Goal: Information Seeking & Learning: Learn about a topic

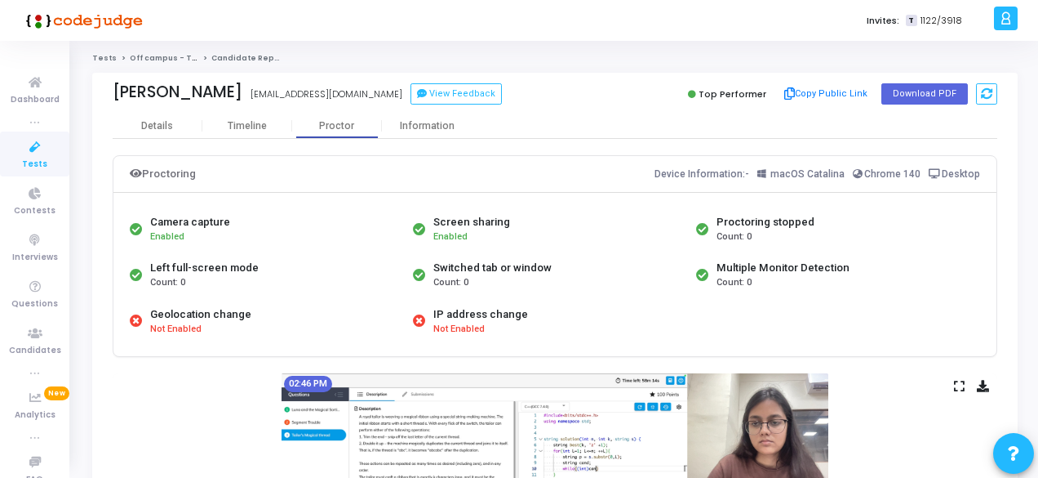
scroll to position [242, 0]
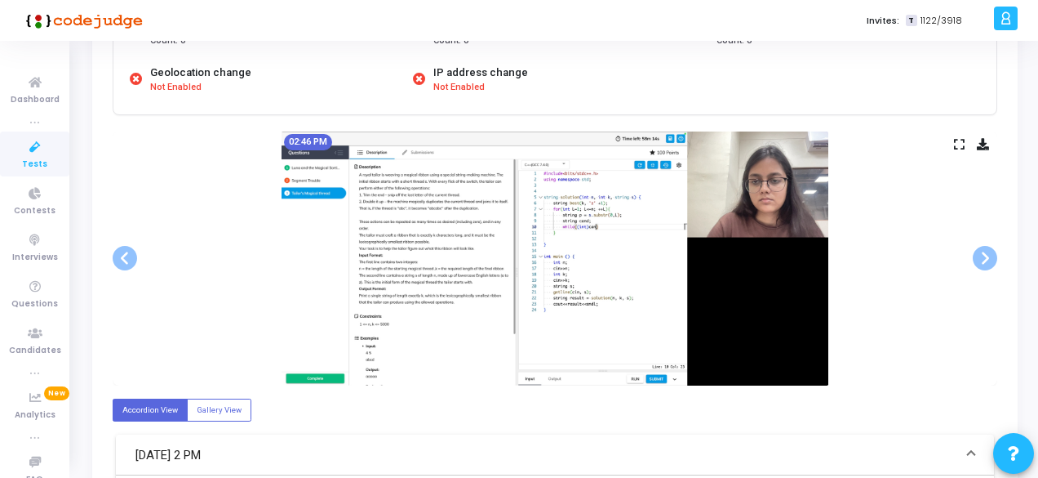
click at [38, 153] on icon at bounding box center [35, 147] width 34 height 20
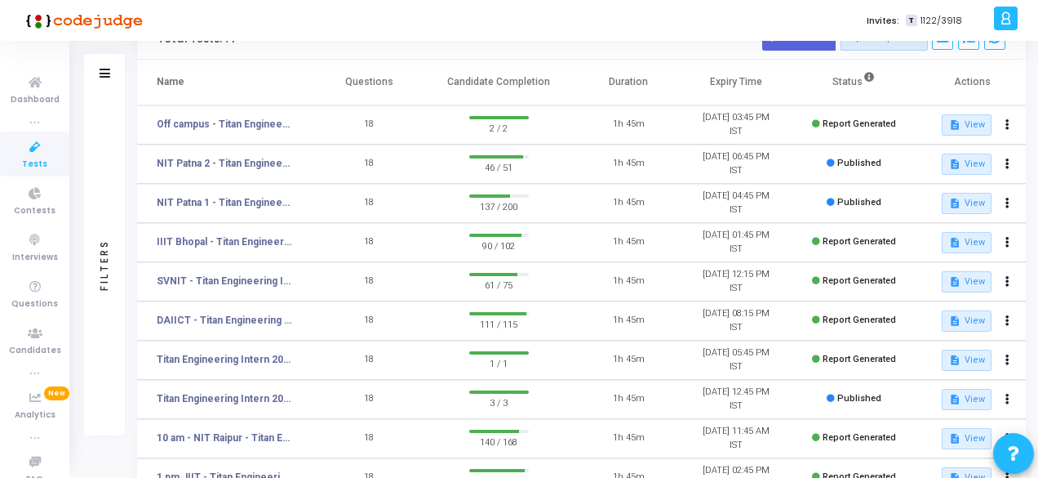
scroll to position [96, 0]
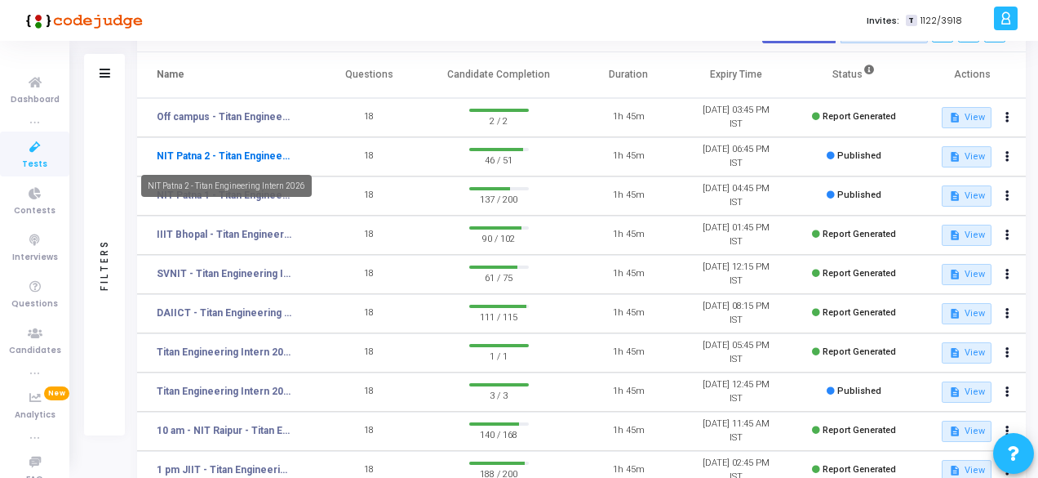
click at [211, 162] on link "NIT Patna 2 - Titan Engineering Intern 2026" at bounding box center [225, 156] width 136 height 15
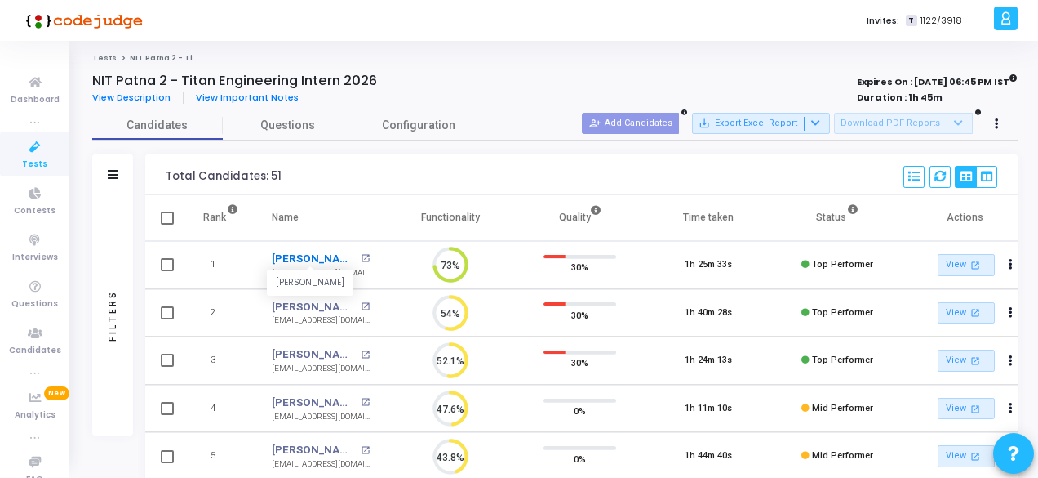
click at [283, 256] on link "[PERSON_NAME]" at bounding box center [314, 259] width 85 height 16
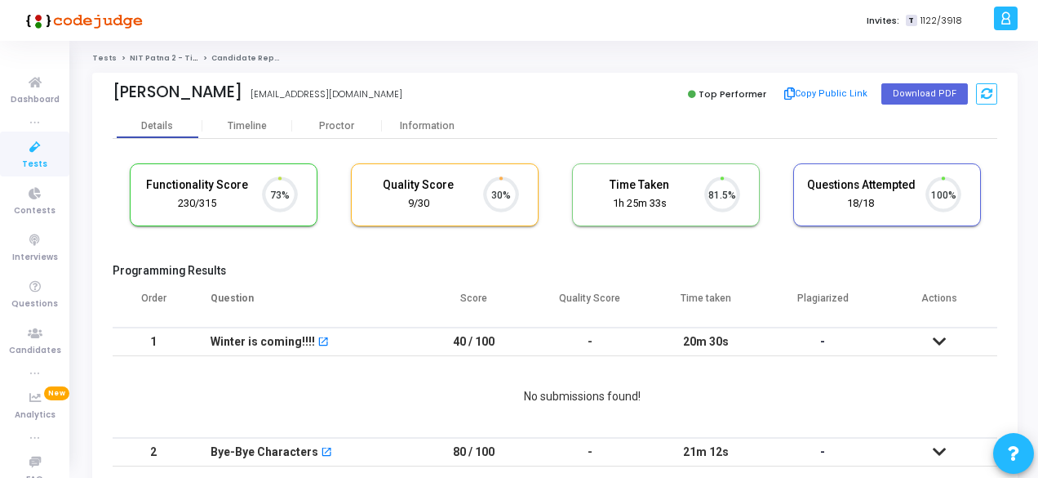
scroll to position [34, 41]
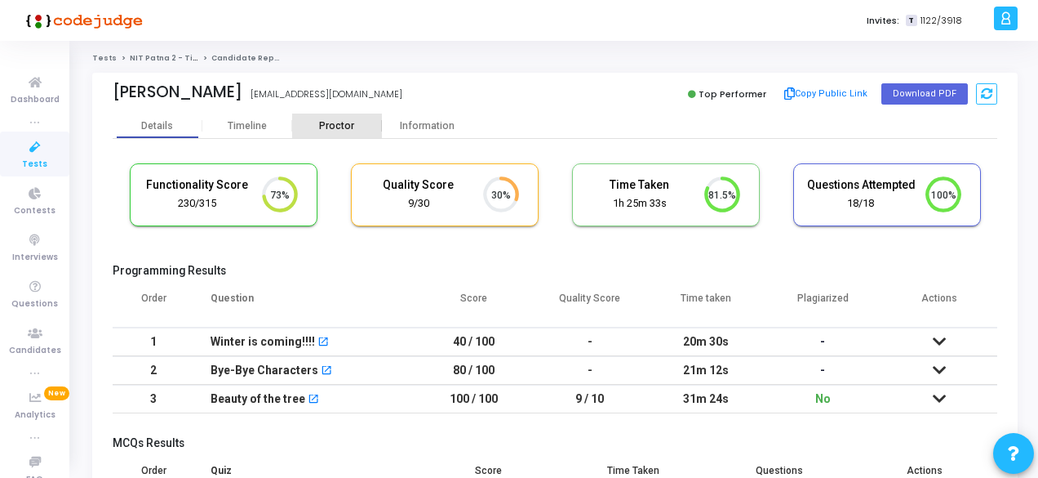
click at [343, 123] on div "Proctor" at bounding box center [337, 126] width 90 height 12
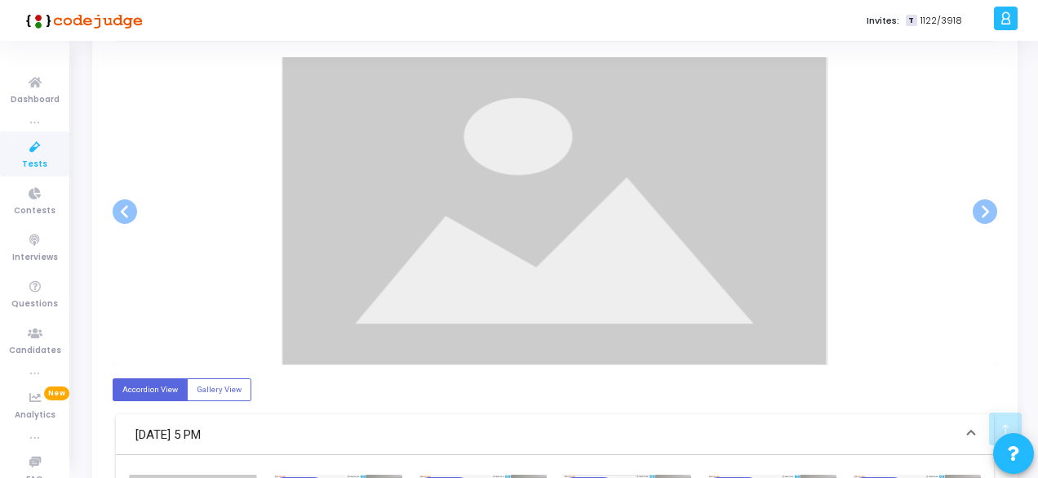
scroll to position [317, 0]
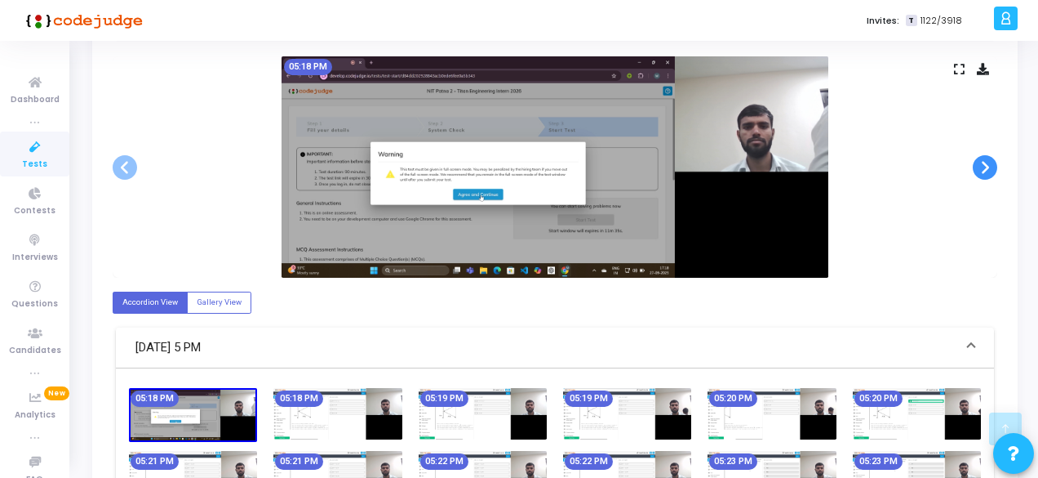
click at [985, 172] on span at bounding box center [985, 167] width 24 height 24
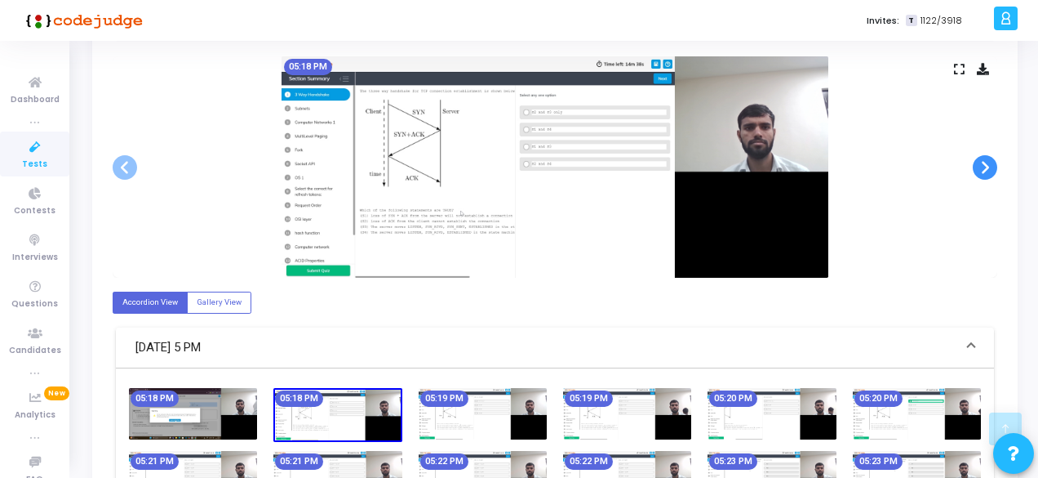
click at [985, 172] on span at bounding box center [985, 167] width 24 height 24
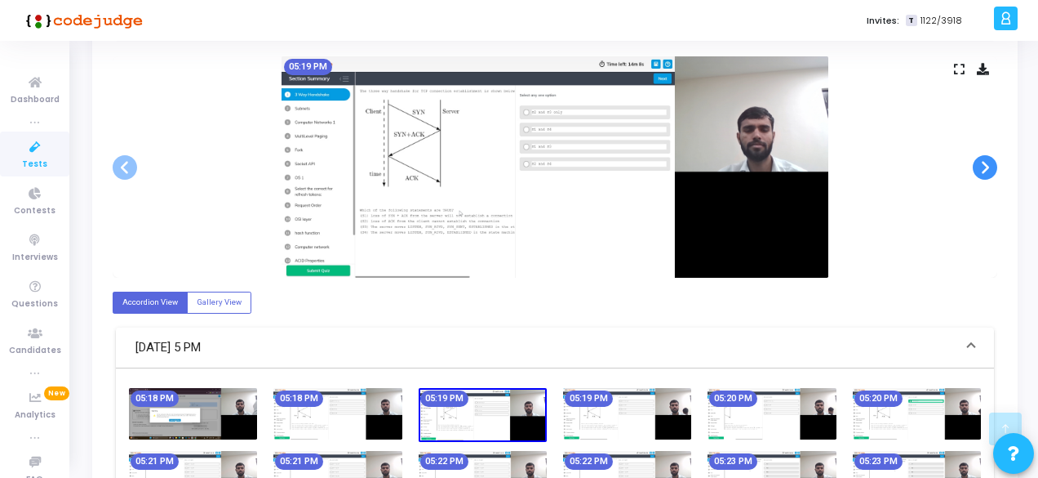
click at [985, 172] on span at bounding box center [985, 167] width 24 height 24
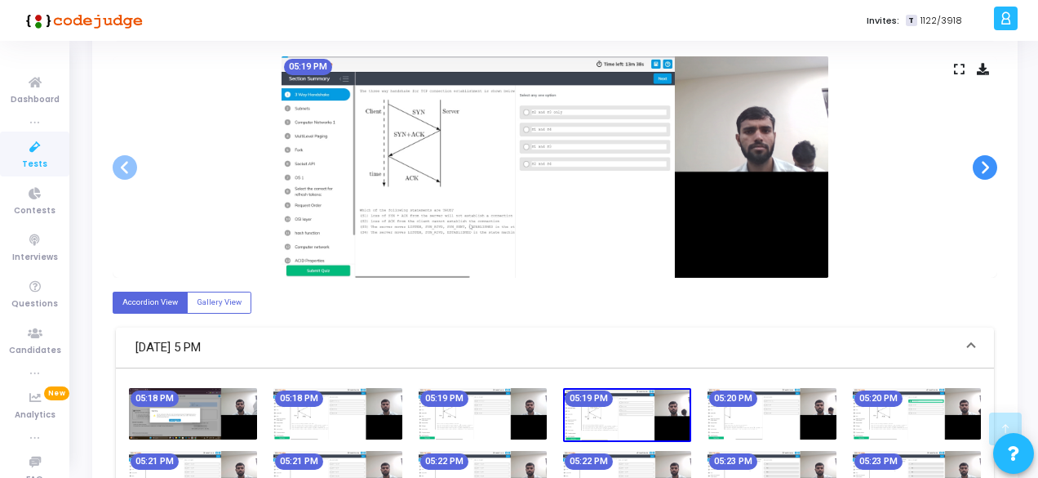
click at [985, 172] on span at bounding box center [985, 167] width 24 height 24
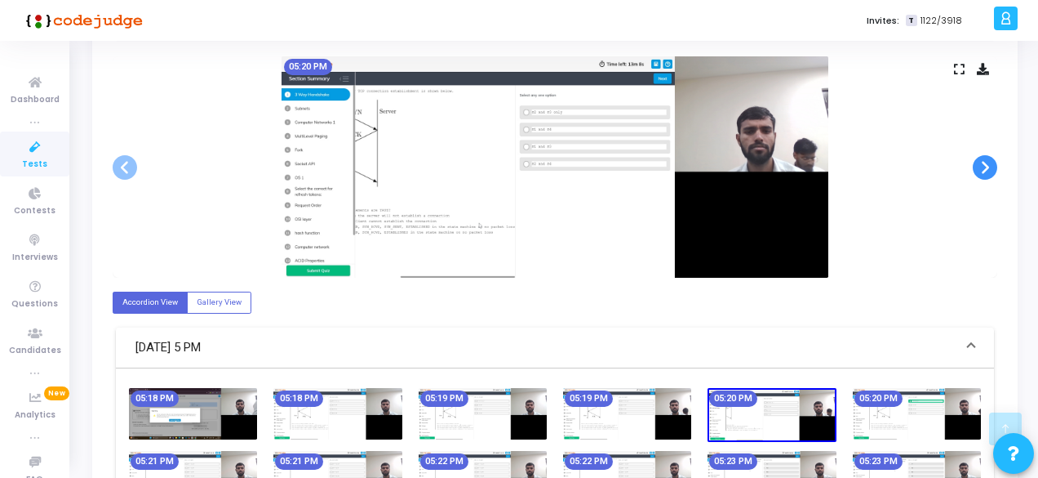
click at [985, 172] on span at bounding box center [985, 167] width 24 height 24
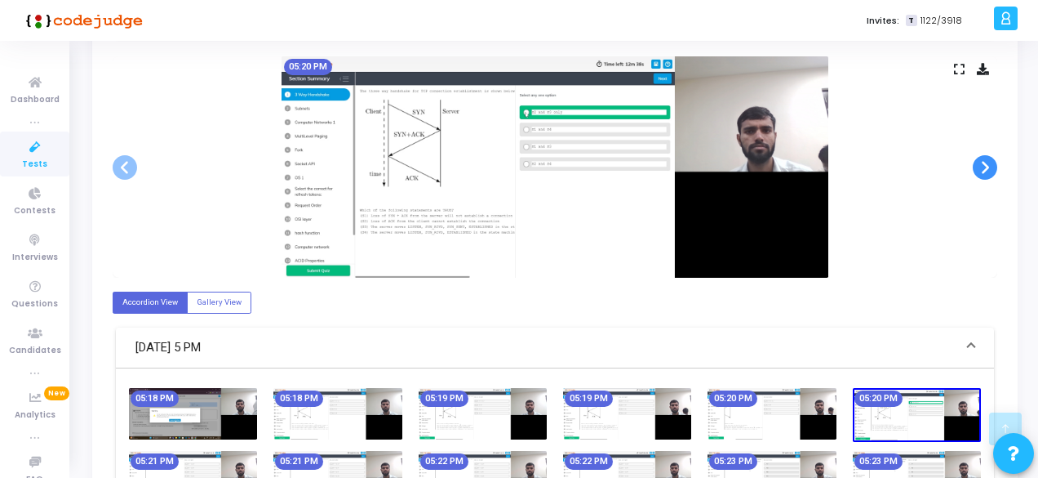
click at [985, 172] on span at bounding box center [985, 167] width 24 height 24
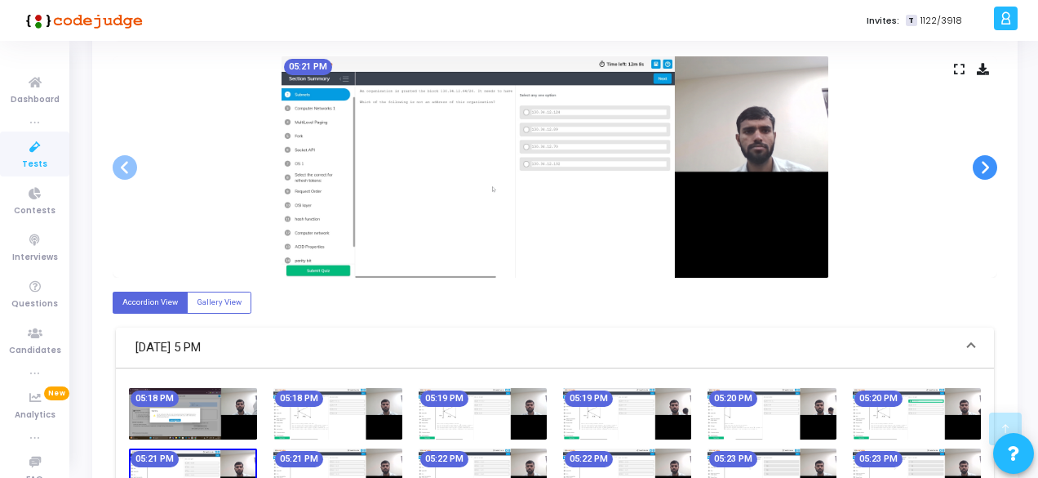
click at [985, 172] on span at bounding box center [985, 167] width 24 height 24
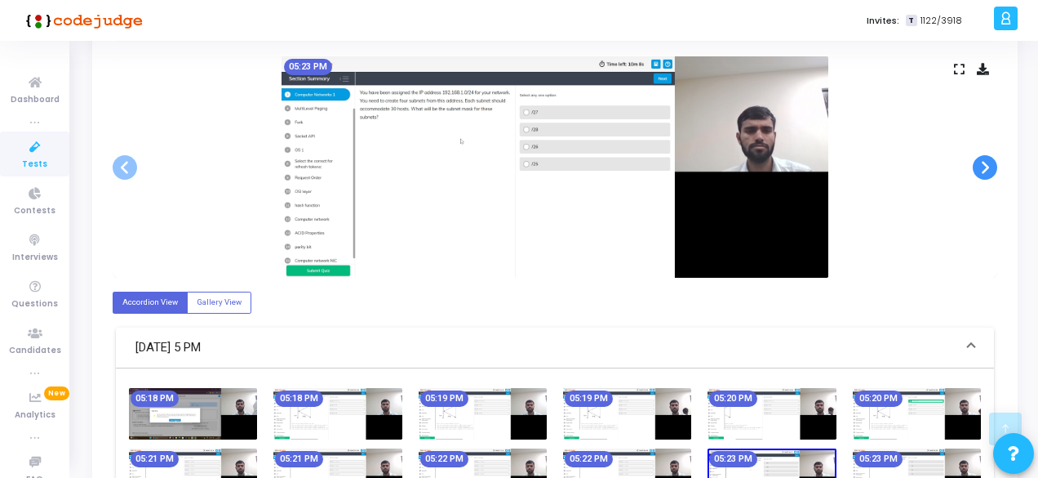
click at [985, 172] on span at bounding box center [985, 167] width 24 height 24
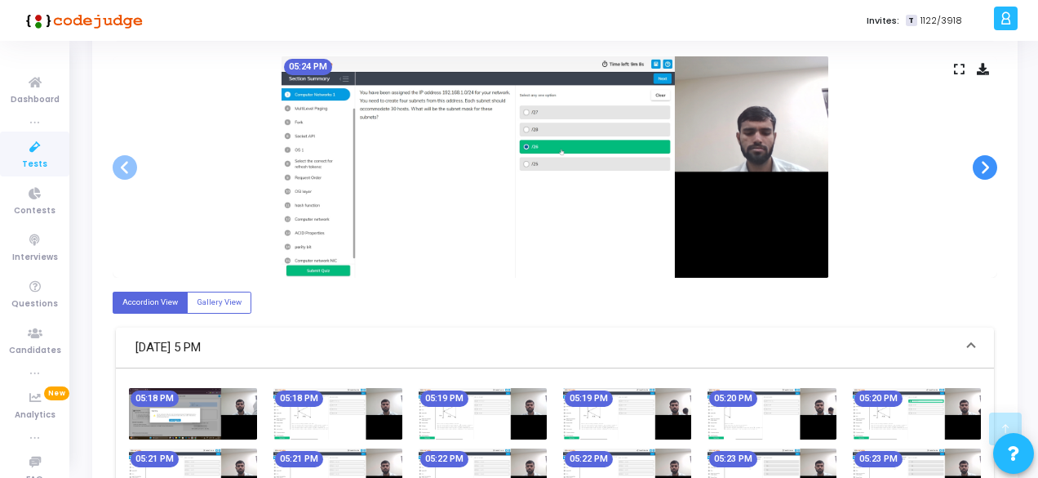
click at [985, 172] on span at bounding box center [985, 167] width 24 height 24
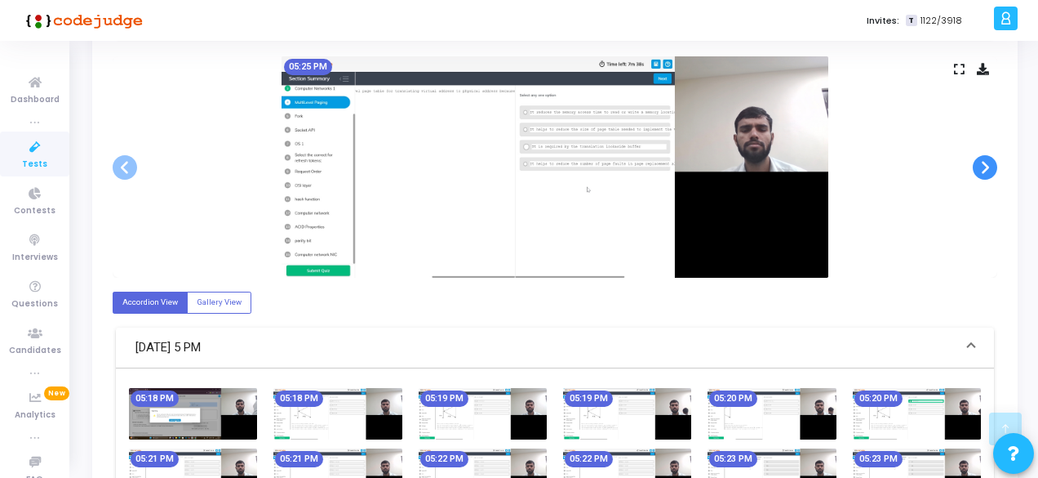
click at [985, 172] on span at bounding box center [985, 167] width 24 height 24
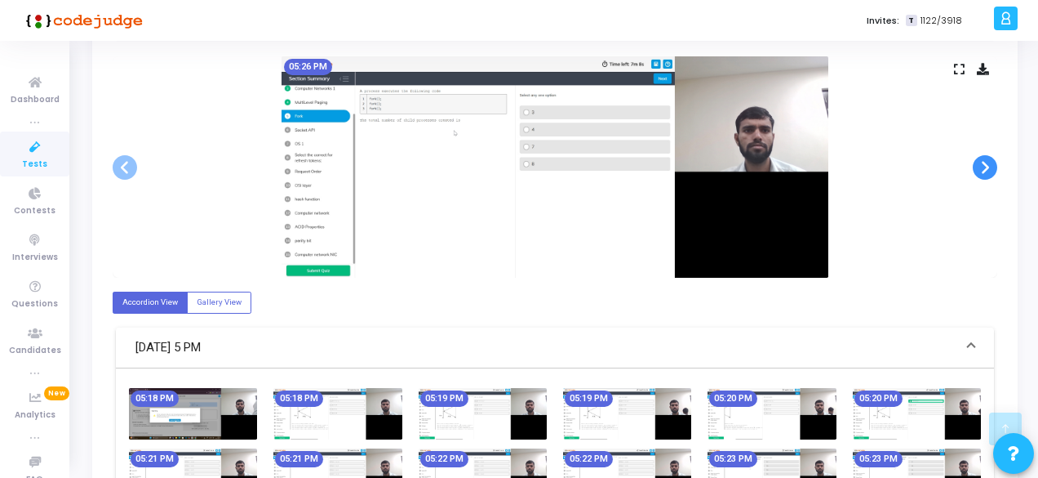
click at [993, 161] on span at bounding box center [985, 167] width 24 height 24
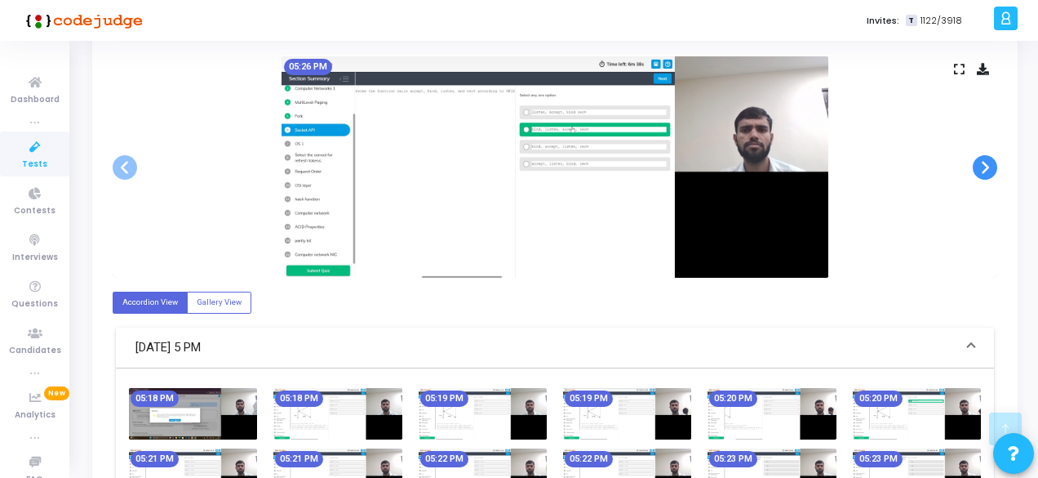
click at [993, 161] on span at bounding box center [985, 167] width 24 height 24
click at [986, 167] on span at bounding box center [985, 167] width 24 height 24
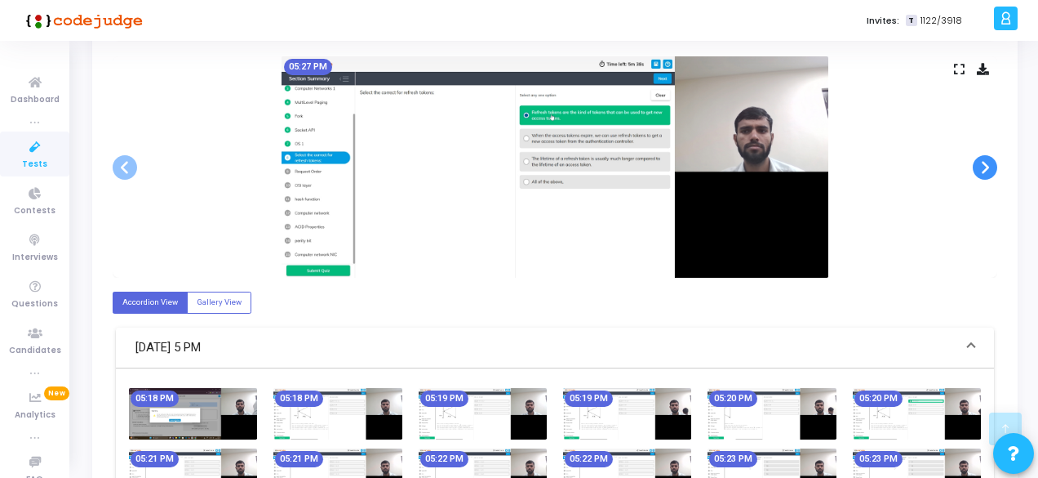
click at [986, 167] on span at bounding box center [985, 167] width 24 height 24
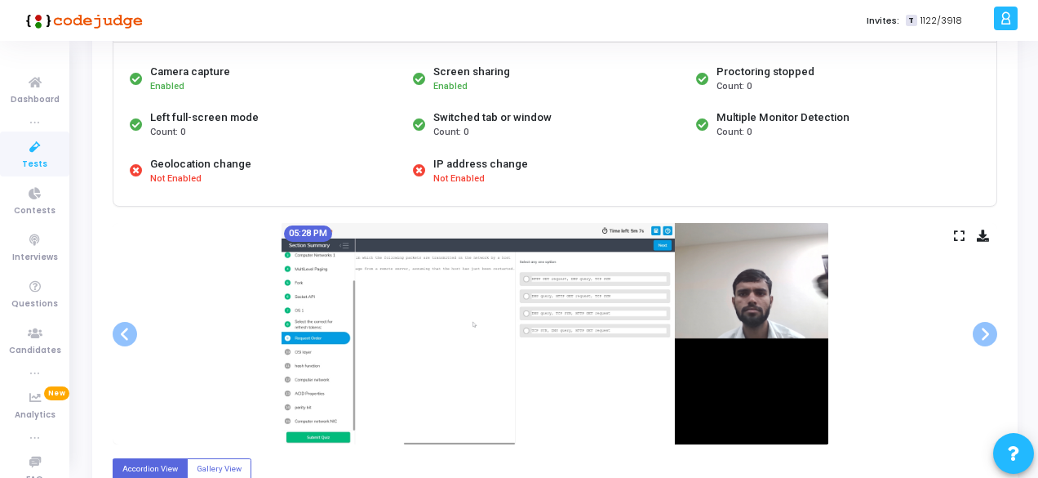
scroll to position [163, 0]
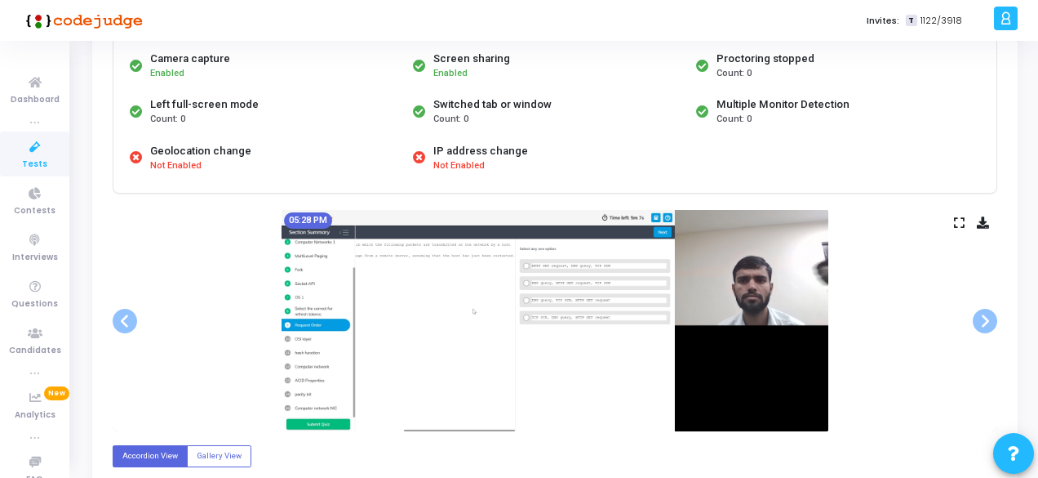
click at [985, 222] on icon at bounding box center [983, 222] width 12 height 9
drag, startPoint x: 976, startPoint y: 318, endPoint x: 967, endPoint y: 322, distance: 9.9
click at [973, 318] on span at bounding box center [985, 321] width 24 height 24
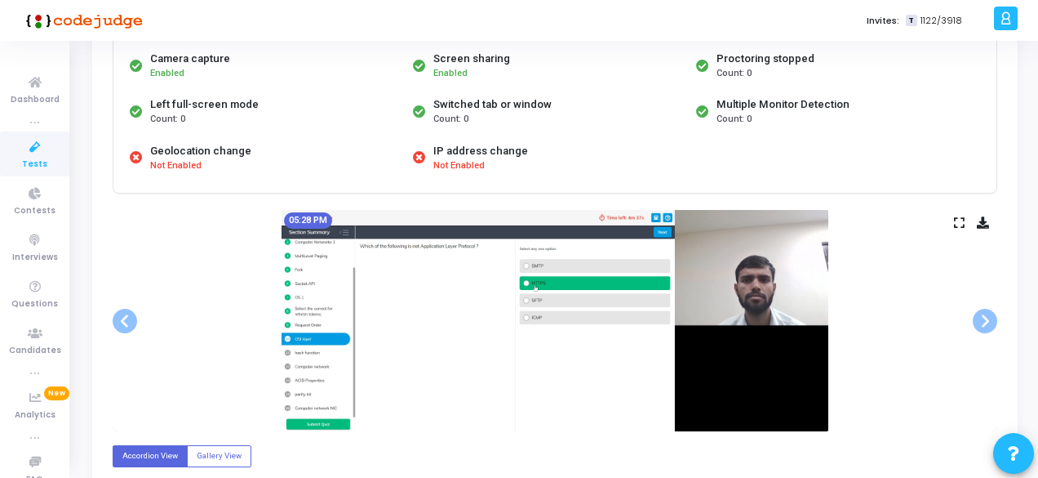
scroll to position [245, 0]
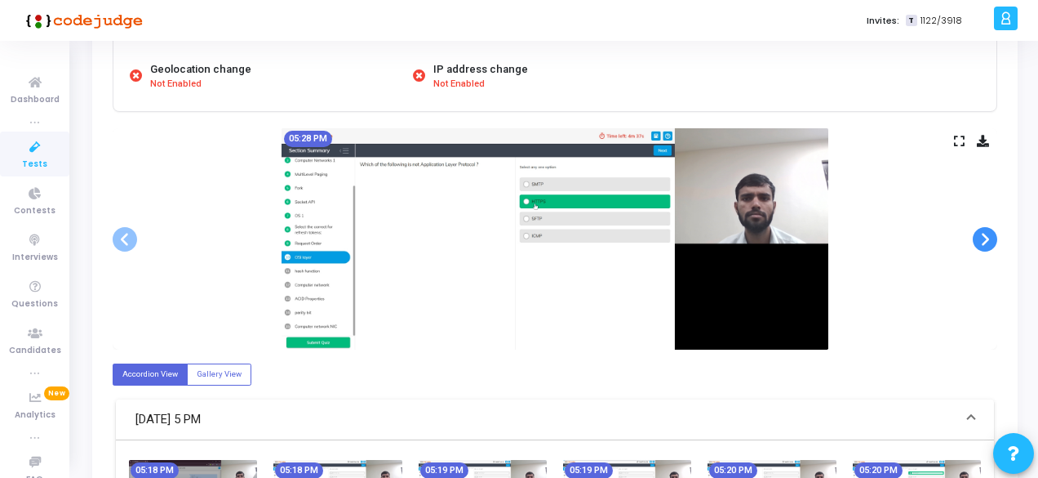
click at [983, 236] on span at bounding box center [985, 239] width 24 height 24
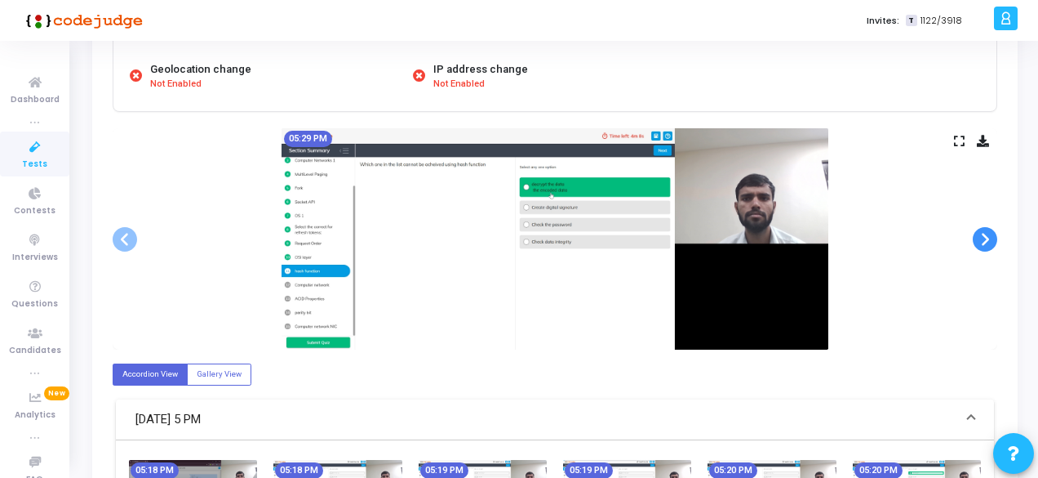
click at [986, 246] on span at bounding box center [985, 239] width 24 height 24
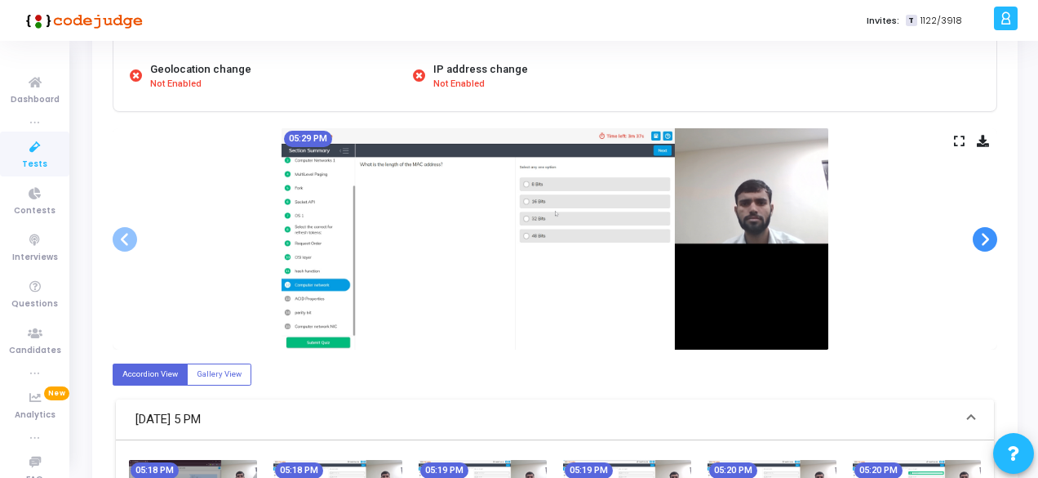
click at [986, 246] on span at bounding box center [985, 239] width 24 height 24
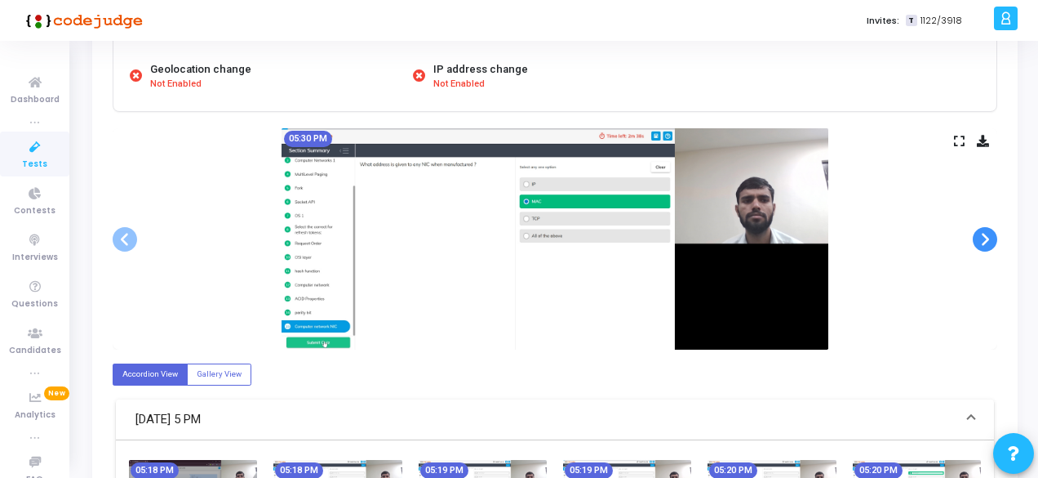
click at [986, 246] on span at bounding box center [985, 239] width 24 height 24
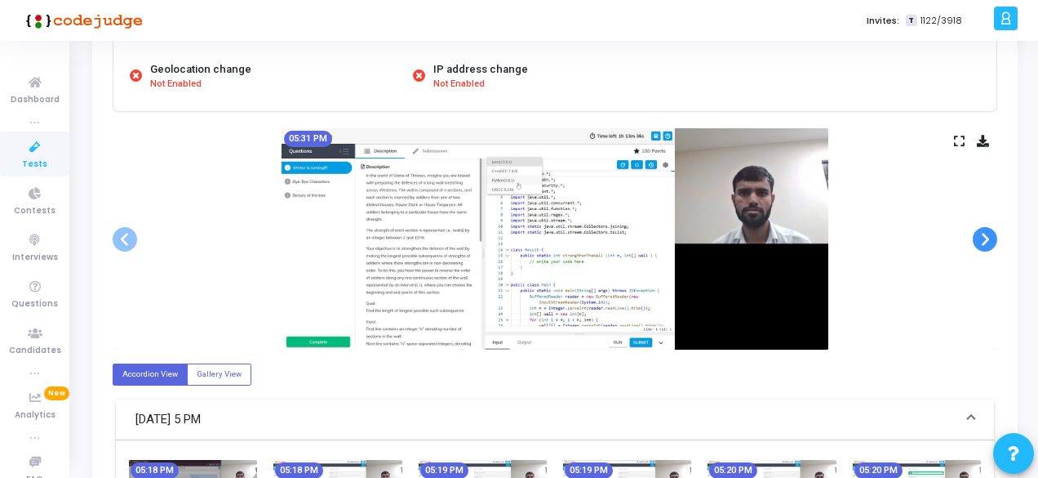
click at [986, 246] on span at bounding box center [985, 239] width 24 height 24
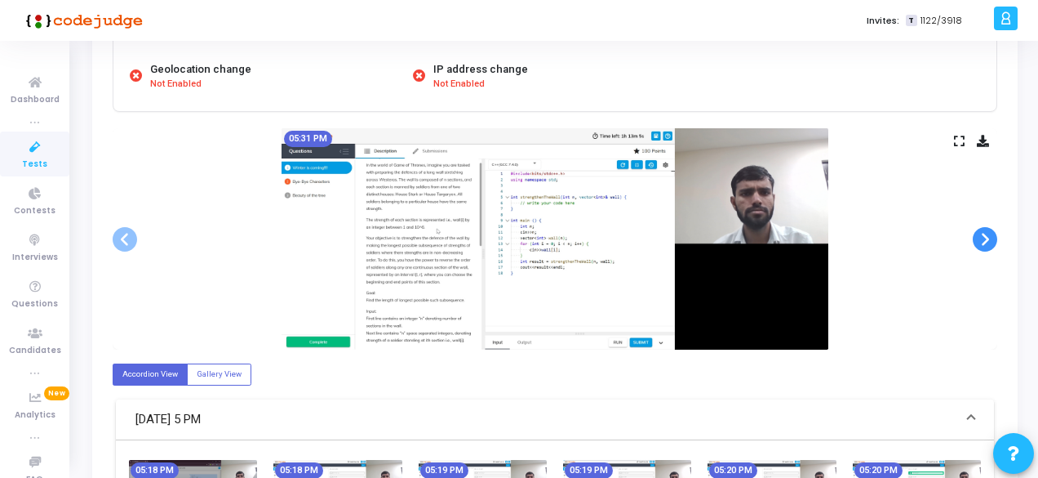
click at [986, 246] on span at bounding box center [985, 239] width 24 height 24
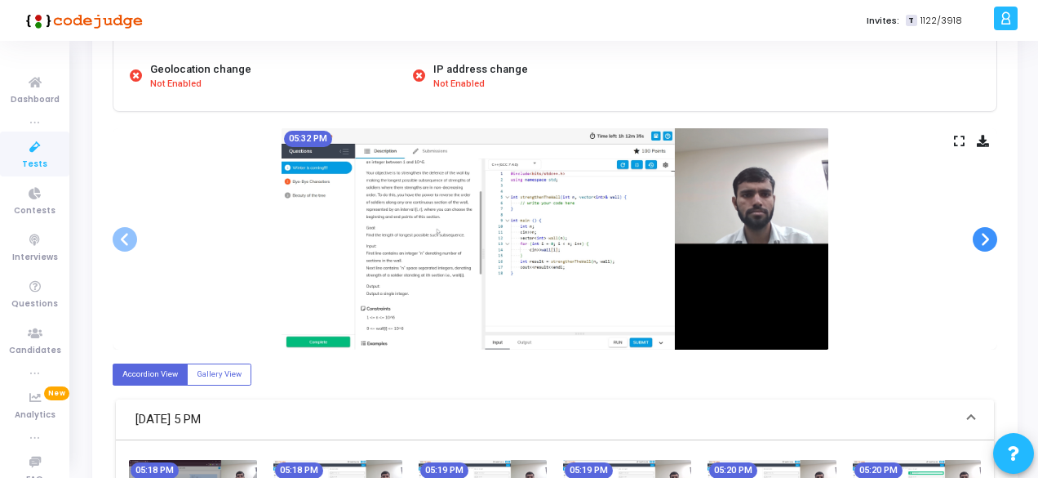
click at [986, 246] on span at bounding box center [985, 239] width 24 height 24
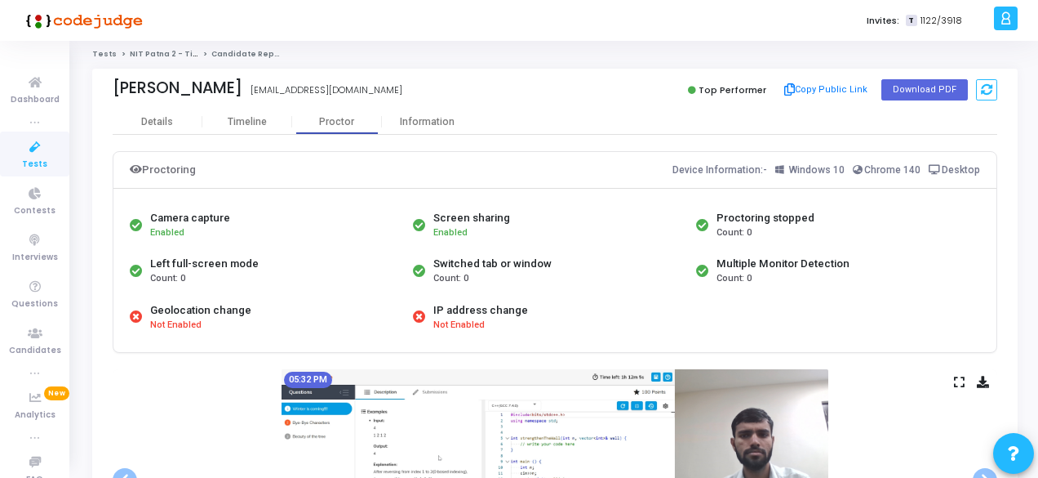
scroll to position [0, 0]
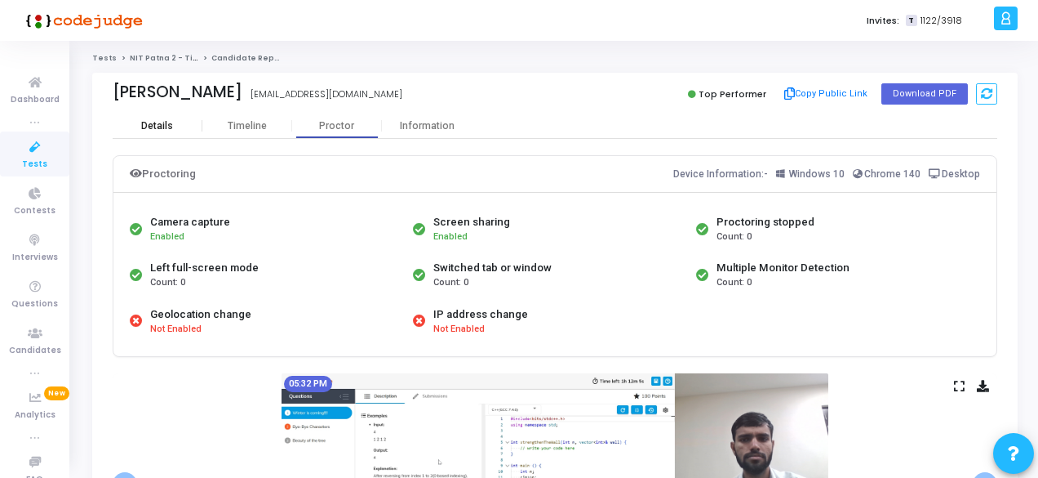
click at [175, 126] on div "Details" at bounding box center [158, 126] width 90 height 12
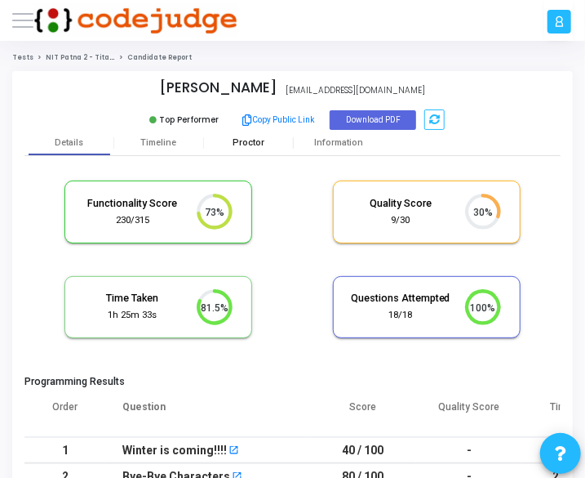
click at [238, 137] on div "Proctor" at bounding box center [249, 142] width 90 height 11
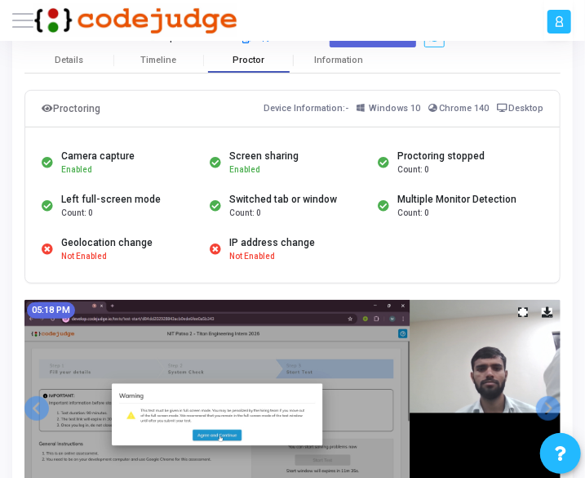
scroll to position [245, 0]
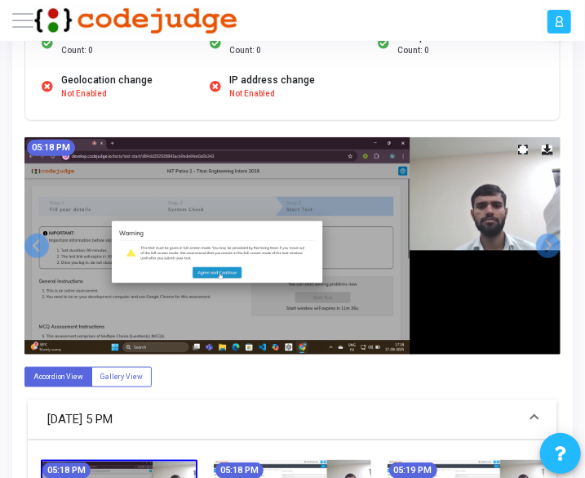
click at [384, 257] on img at bounding box center [292, 245] width 536 height 217
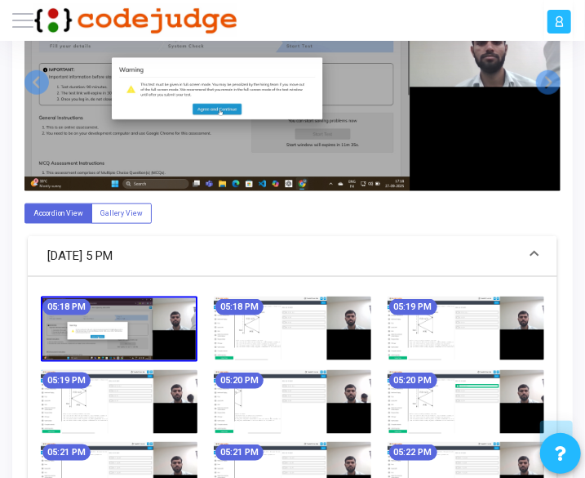
click at [264, 345] on img at bounding box center [292, 328] width 157 height 64
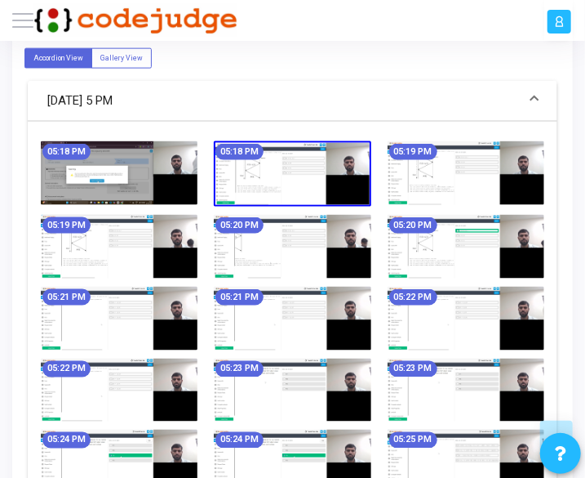
scroll to position [571, 0]
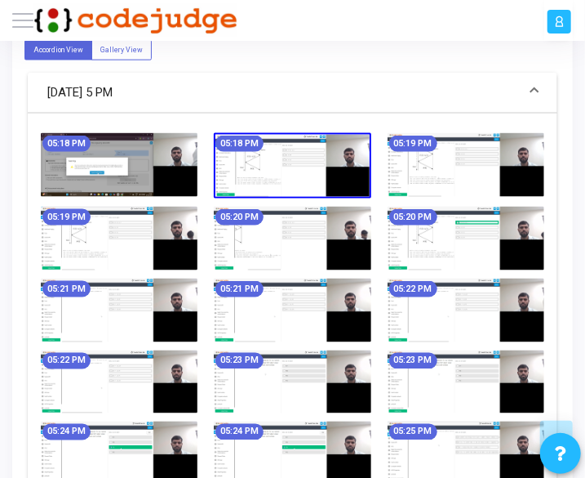
click at [286, 252] on img at bounding box center [292, 239] width 157 height 64
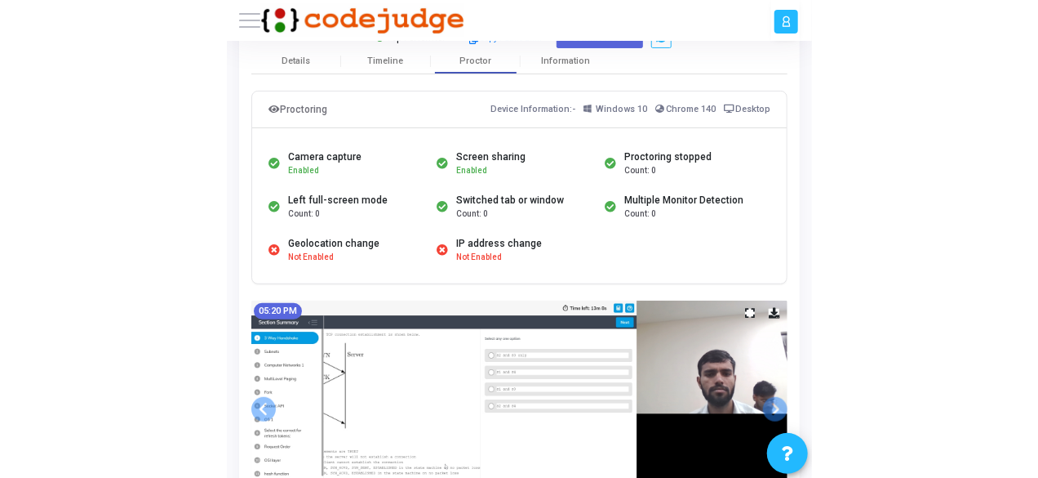
scroll to position [0, 0]
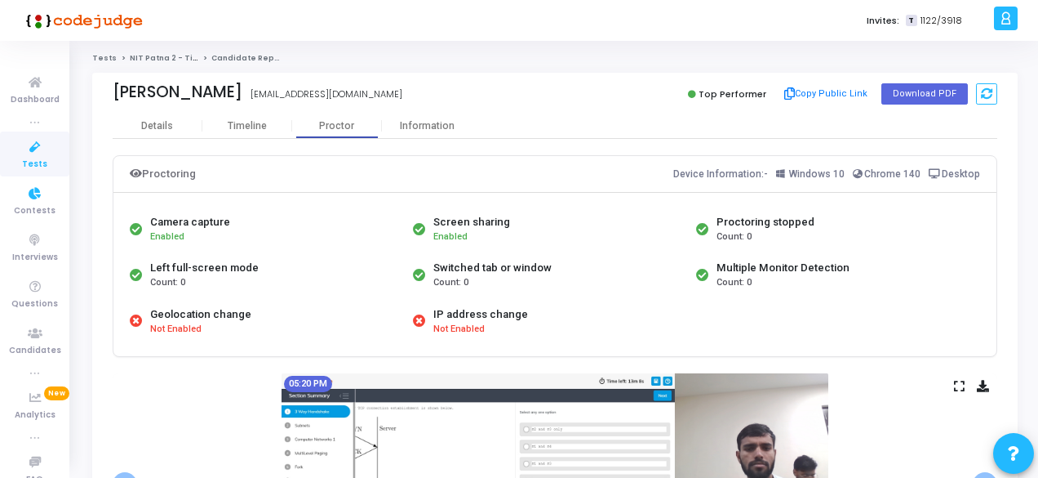
click at [29, 165] on span "Tests" at bounding box center [34, 165] width 25 height 14
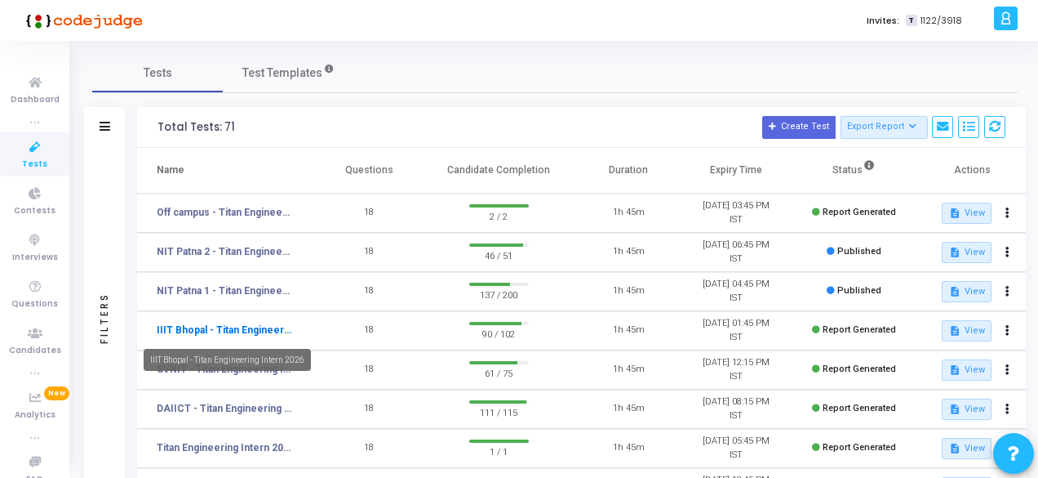
click at [256, 330] on link "IIIT Bhopal - Titan Engineering Intern 2026" at bounding box center [225, 329] width 136 height 15
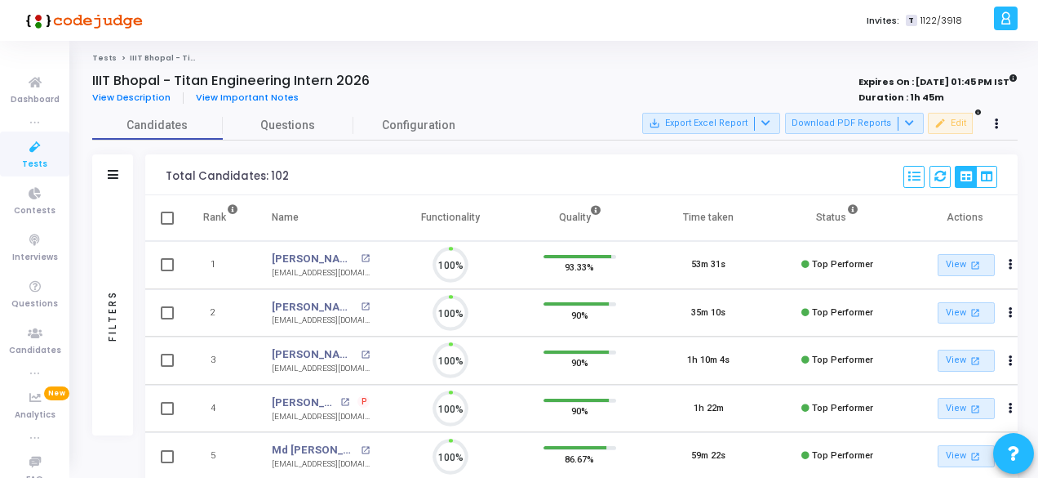
scroll to position [34, 41]
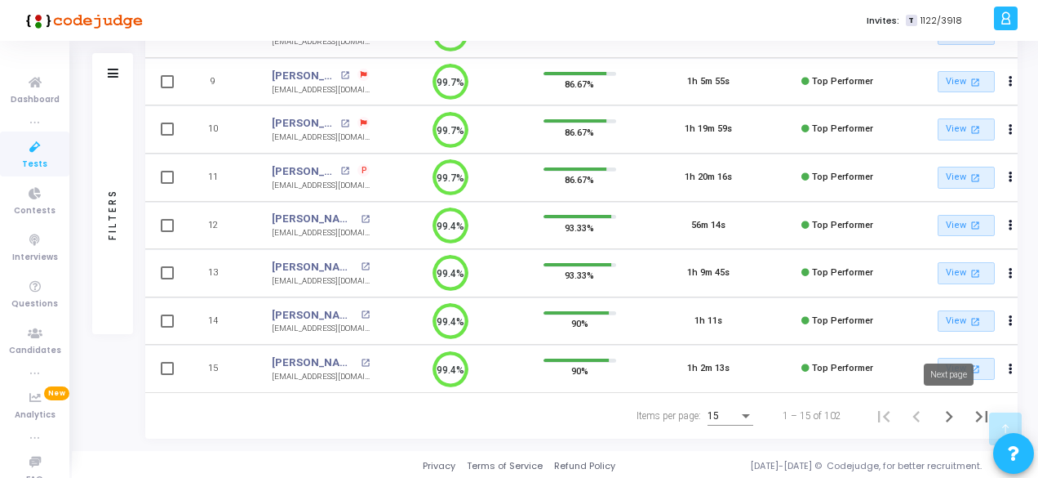
click at [949, 420] on icon "Next page" at bounding box center [949, 416] width 23 height 23
click at [940, 411] on icon "Next page" at bounding box center [949, 416] width 23 height 23
click at [945, 413] on icon "Next page" at bounding box center [949, 416] width 23 height 23
click at [955, 416] on icon "Next page" at bounding box center [949, 416] width 23 height 23
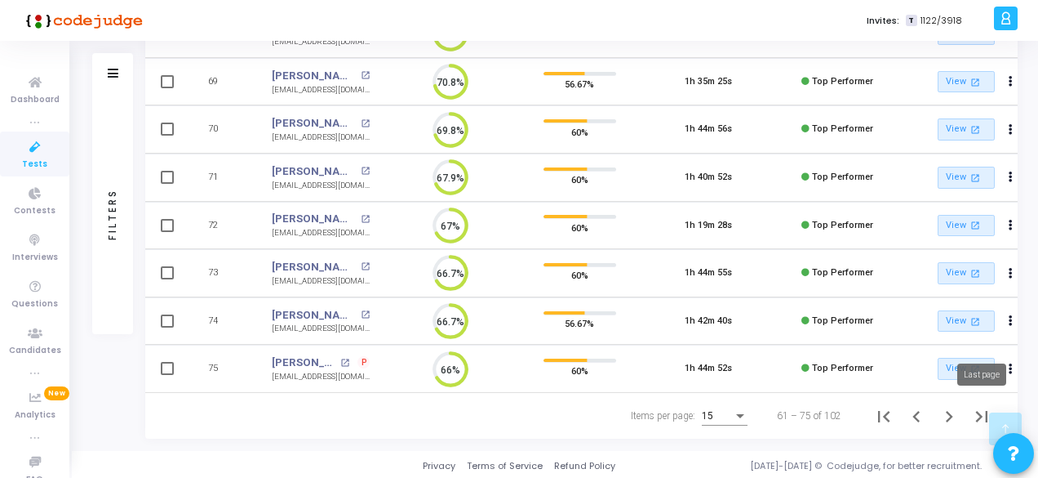
click at [972, 418] on icon "Last page" at bounding box center [982, 416] width 23 height 23
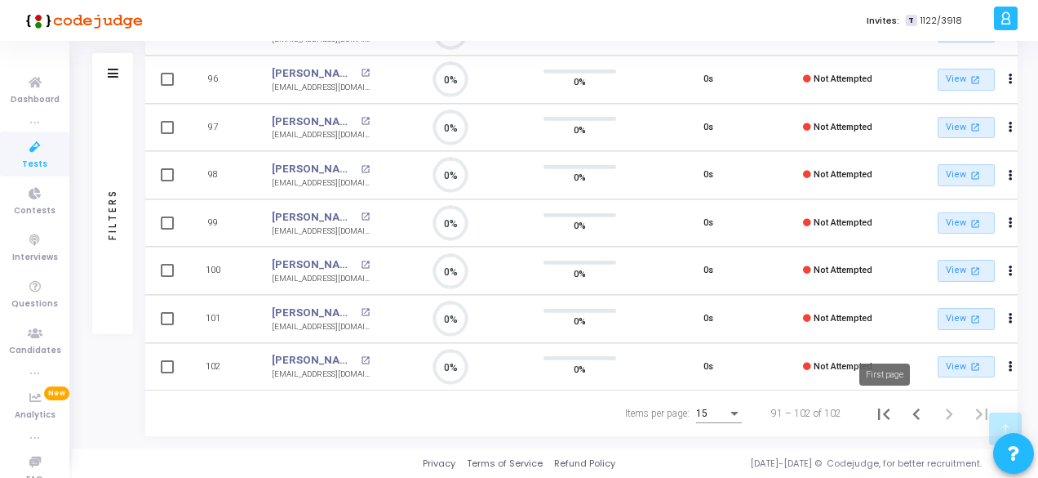
click at [888, 416] on icon "First page" at bounding box center [884, 413] width 23 height 23
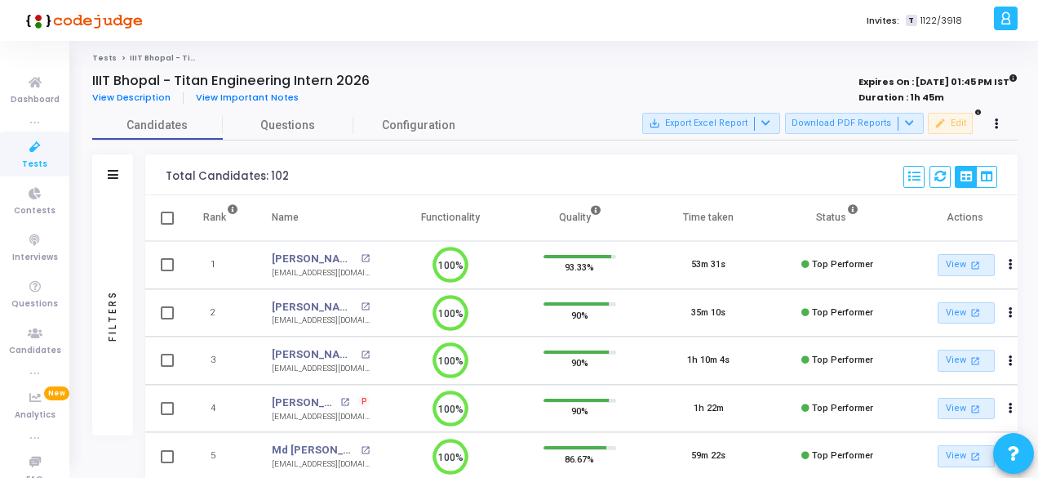
click at [34, 156] on icon at bounding box center [35, 147] width 34 height 20
